Goal: Information Seeking & Learning: Learn about a topic

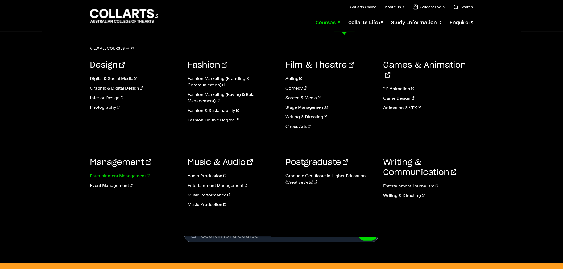
click at [125, 176] on link "Entertainment Management" at bounding box center [135, 176] width 90 height 6
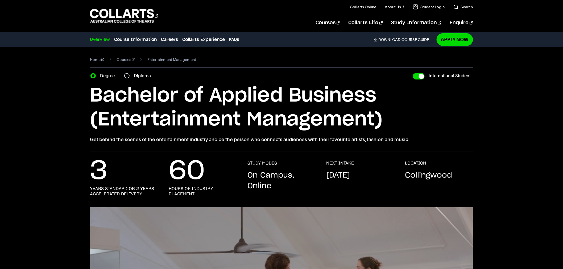
click at [0, 0] on h1 "Bachelor of Applied Business (Entertainment Management)" at bounding box center [0, 0] width 0 height 0
click at [139, 76] on label "Diploma" at bounding box center [144, 75] width 20 height 7
click at [130, 76] on input "Diploma" at bounding box center [126, 75] width 5 height 5
radio input "true"
click at [139, 77] on label "Diploma" at bounding box center [144, 75] width 20 height 7
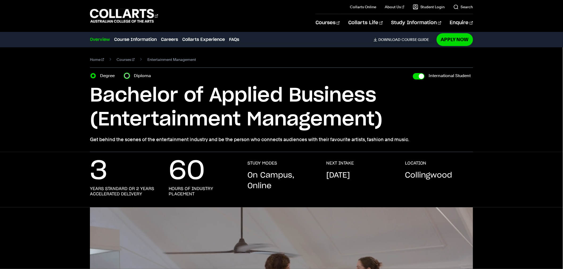
click at [130, 77] on input "Diploma" at bounding box center [126, 75] width 5 height 5
radio input "true"
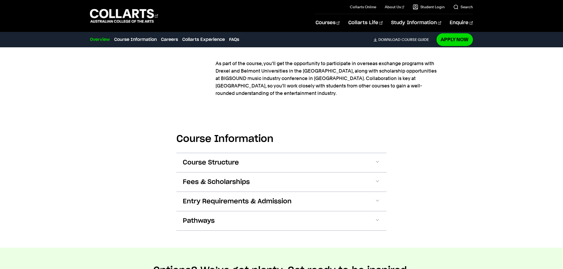
scroll to position [739, 0]
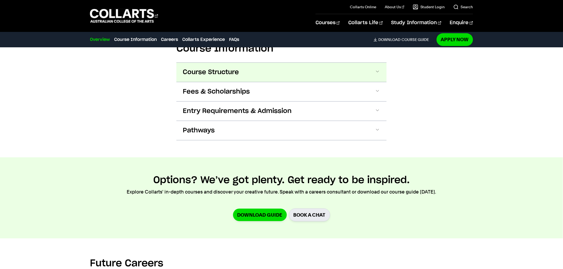
click at [0, 0] on span "Course Structure" at bounding box center [0, 0] width 0 height 0
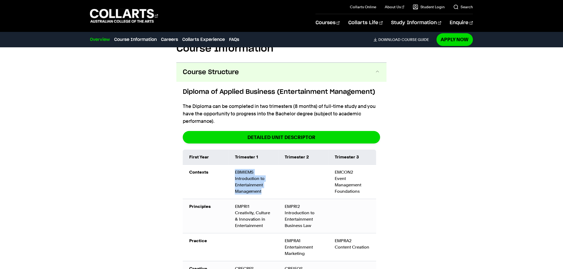
drag, startPoint x: 265, startPoint y: 178, endPoint x: 234, endPoint y: 157, distance: 37.3
click at [234, 165] on td "EBMIEMS Introduction to Entertainment Management" at bounding box center [254, 182] width 50 height 34
copy td "EBMIEMS Introduction to Entertainment Management"
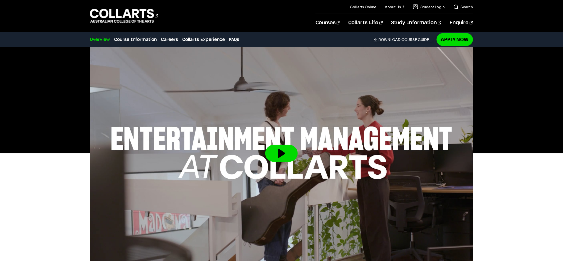
scroll to position [0, 0]
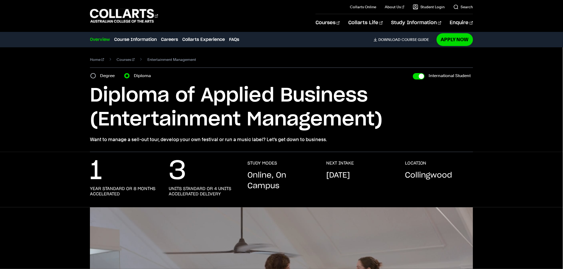
click at [286, 186] on p "Online, On Campus" at bounding box center [282, 180] width 68 height 21
click at [120, 59] on link "Courses" at bounding box center [126, 59] width 18 height 7
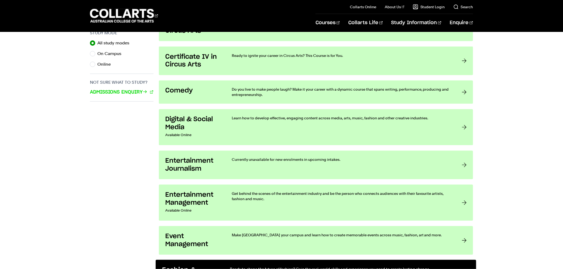
scroll to position [414, 0]
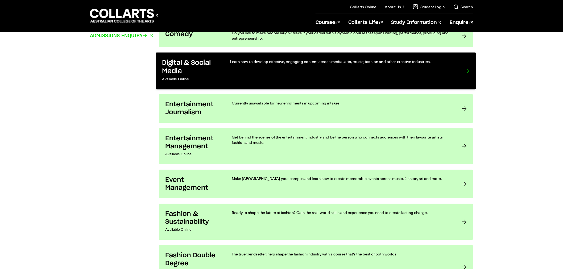
click at [249, 76] on div "Learn how to develop effective, engaging content across media, arts, music, fas…" at bounding box center [342, 71] width 224 height 24
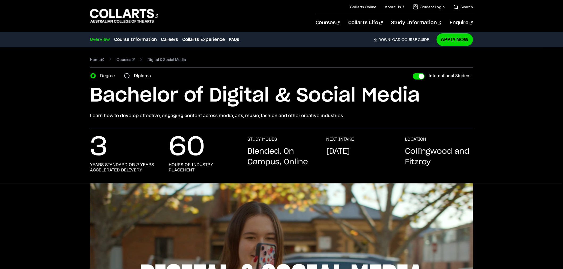
drag, startPoint x: 273, startPoint y: 154, endPoint x: 245, endPoint y: 139, distance: 32.0
click at [243, 138] on div "3 years standard or 2 years accelerated delivery 60 hours of industry placement…" at bounding box center [281, 160] width 383 height 47
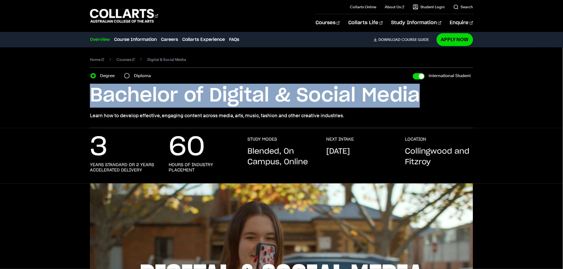
drag, startPoint x: 421, startPoint y: 99, endPoint x: 90, endPoint y: 104, distance: 331.2
click at [89, 105] on div "Home Courses Digital & Social Media Course variant Degree Diploma International…" at bounding box center [281, 87] width 479 height 81
copy h1 "Bachelor of Digital & Social Media"
click at [0, 0] on h1 "Bachelor of Digital & Social Media" at bounding box center [0, 0] width 0 height 0
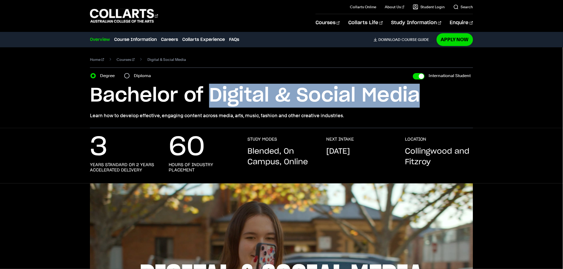
drag, startPoint x: 209, startPoint y: 98, endPoint x: 423, endPoint y: 102, distance: 214.3
click at [0, 0] on h1 "Bachelor of Digital & Social Media" at bounding box center [0, 0] width 0 height 0
copy h1 "Digital & Social Media"
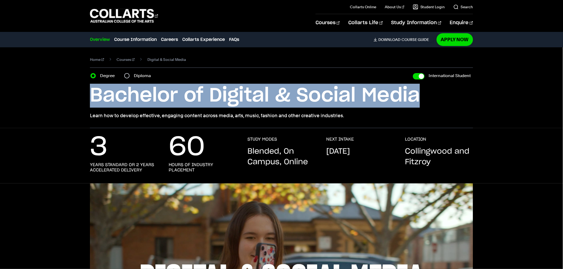
drag, startPoint x: 91, startPoint y: 97, endPoint x: 421, endPoint y: 106, distance: 330.4
click at [0, 0] on h1 "Bachelor of Digital & Social Media" at bounding box center [0, 0] width 0 height 0
copy h1 "Bachelor of Digital & Social Media"
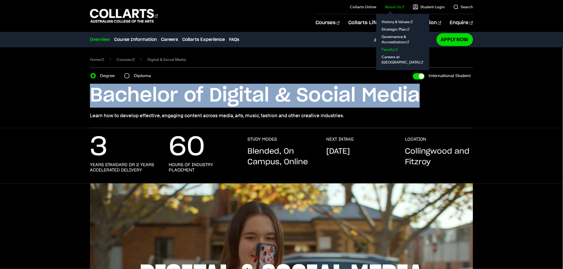
click at [395, 48] on link "Faculty" at bounding box center [403, 49] width 45 height 7
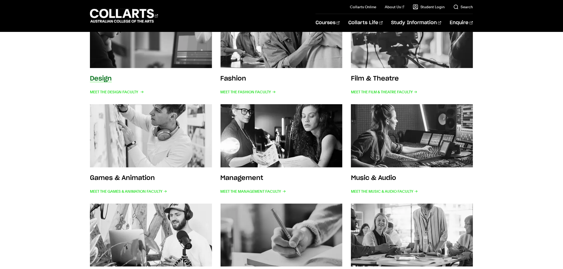
scroll to position [118, 0]
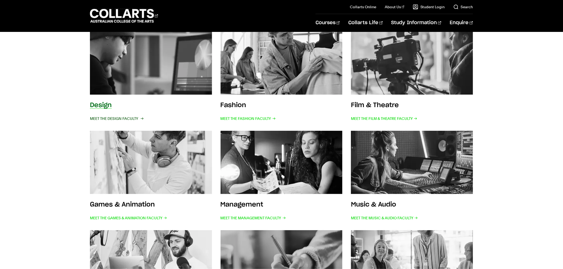
click at [127, 118] on span "Meet the Design Faculty" at bounding box center [116, 118] width 53 height 7
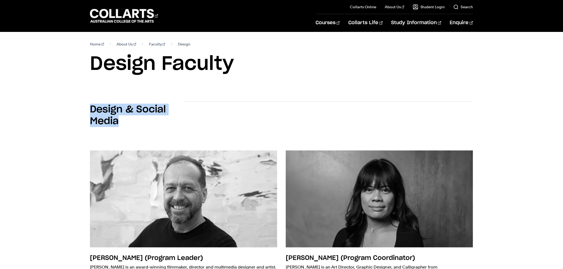
drag, startPoint x: 121, startPoint y: 122, endPoint x: 87, endPoint y: 108, distance: 37.3
click at [87, 108] on div "Design & Social Media" at bounding box center [281, 117] width 479 height 49
copy h2 "Design & Social Media"
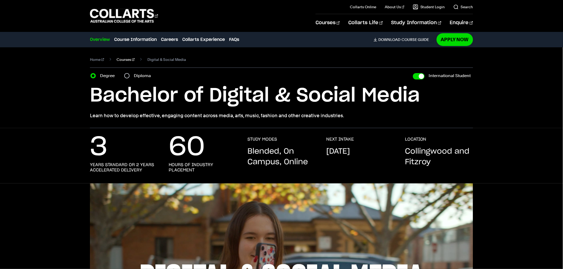
click at [123, 60] on link "Courses" at bounding box center [126, 59] width 18 height 7
